Goal: Task Accomplishment & Management: Use online tool/utility

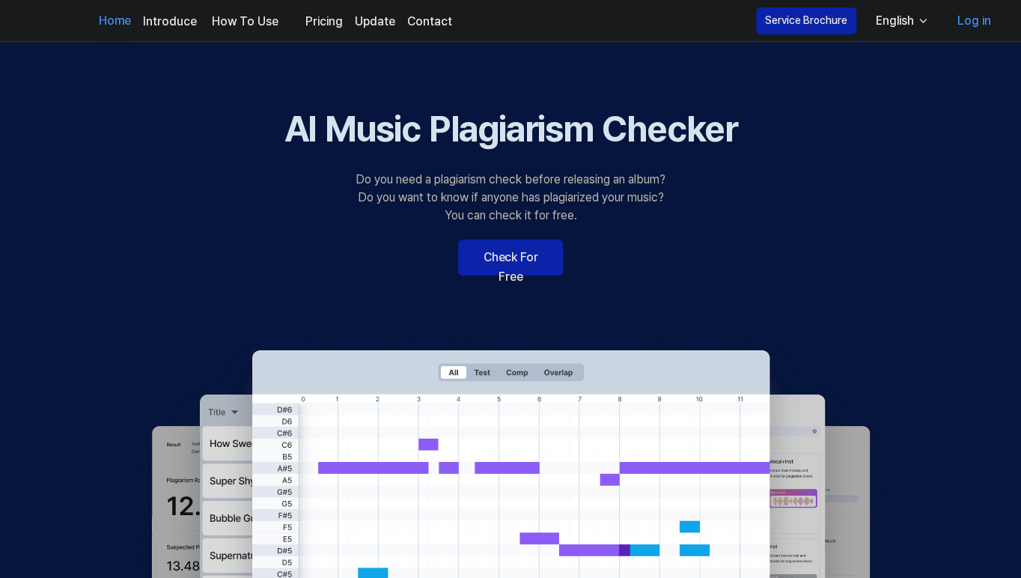
click at [536, 249] on link "Check For Free" at bounding box center [510, 258] width 105 height 36
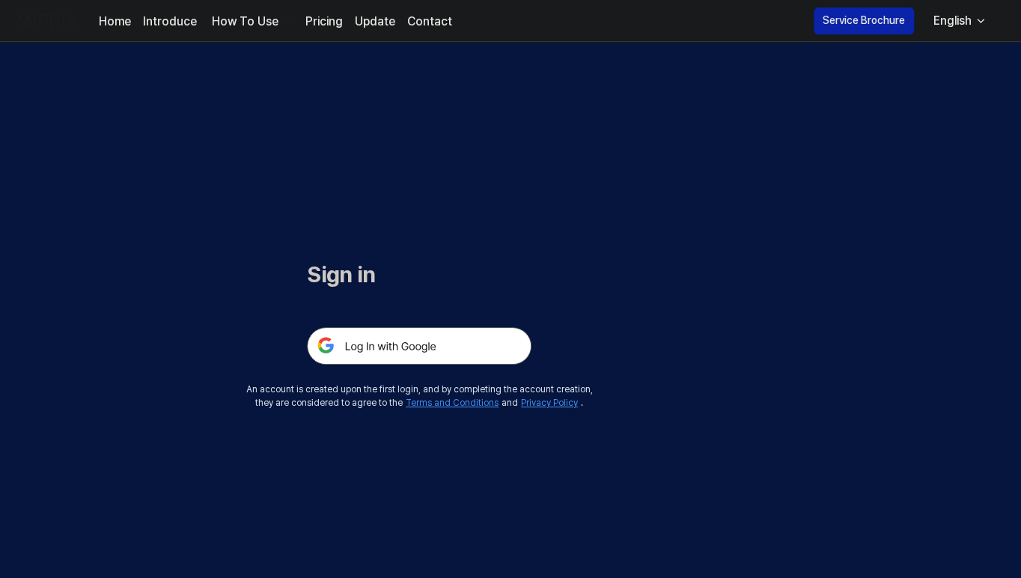
click at [475, 319] on div at bounding box center [419, 327] width 225 height 73
click at [476, 333] on img at bounding box center [419, 345] width 225 height 37
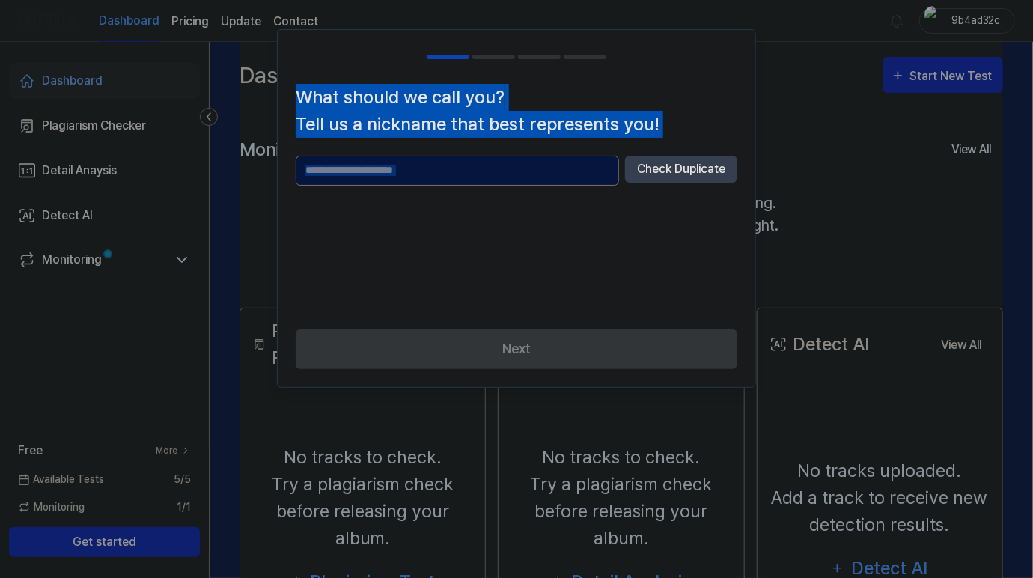
drag, startPoint x: 592, startPoint y: 241, endPoint x: 786, endPoint y: 52, distance: 271.1
click at [786, 52] on body "Dashboard Pricing Update Contact 9b4ad32c Dashboard Plagiarism Checker Detail A…" at bounding box center [516, 289] width 1033 height 578
click at [399, 88] on h1 "What should we call you? Tell us a nickname that best represents you!" at bounding box center [517, 111] width 442 height 54
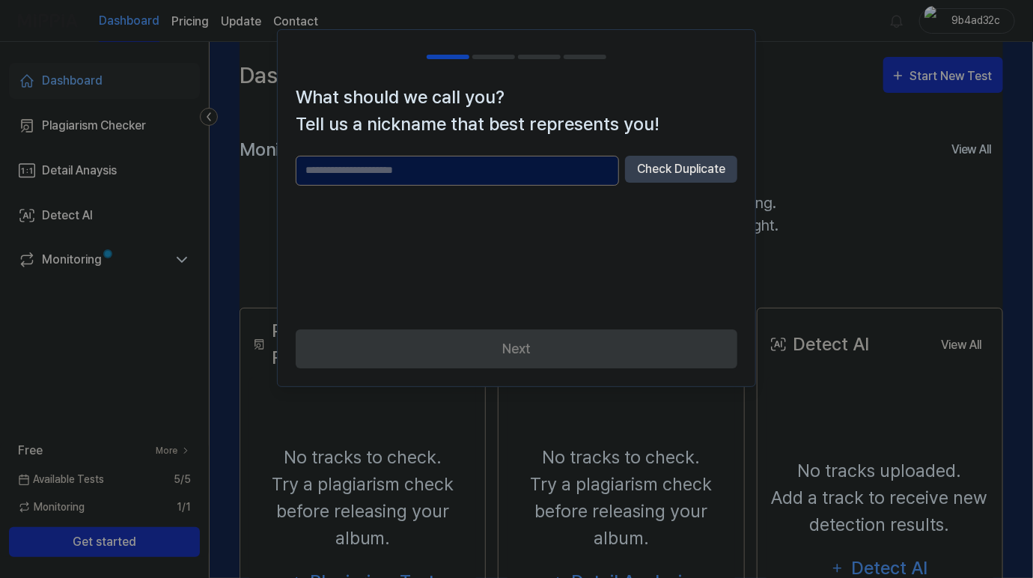
click at [354, 167] on input "text" at bounding box center [457, 171] width 323 height 30
type input "***"
click at [687, 162] on button "Check Duplicate" at bounding box center [681, 169] width 112 height 27
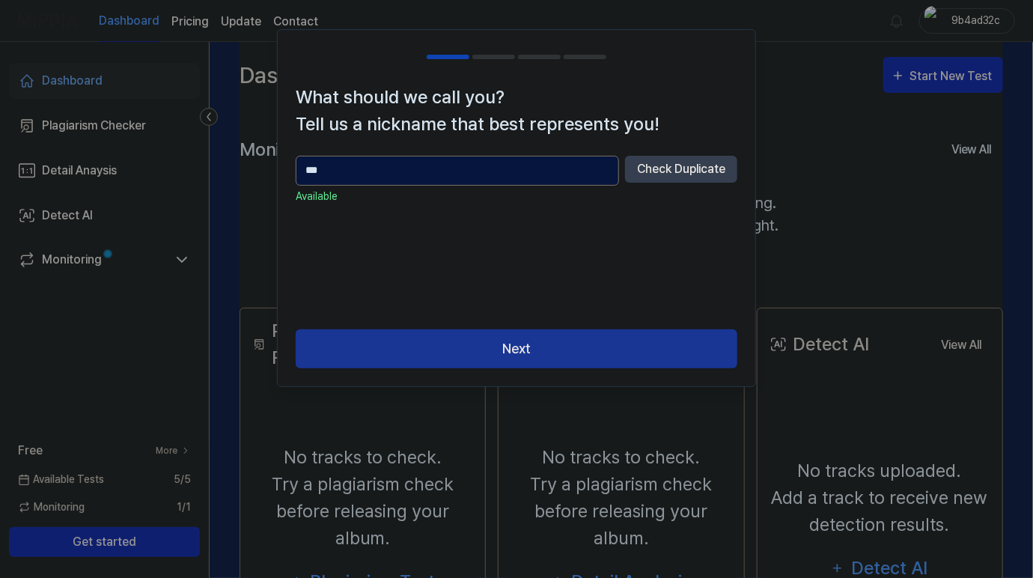
click at [501, 356] on button "Next" at bounding box center [517, 349] width 442 height 40
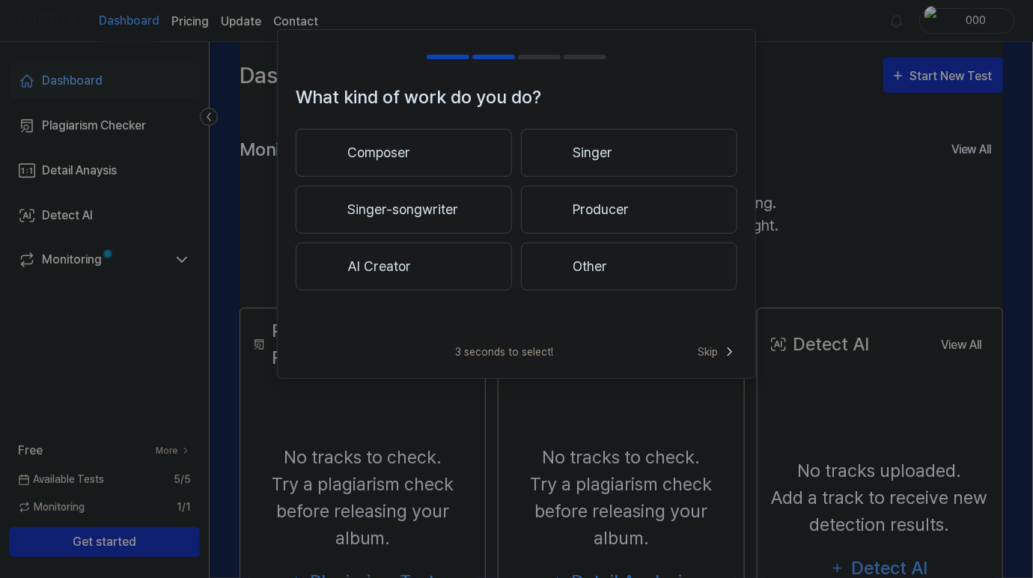
click at [465, 264] on button "AI Creator" at bounding box center [404, 267] width 216 height 48
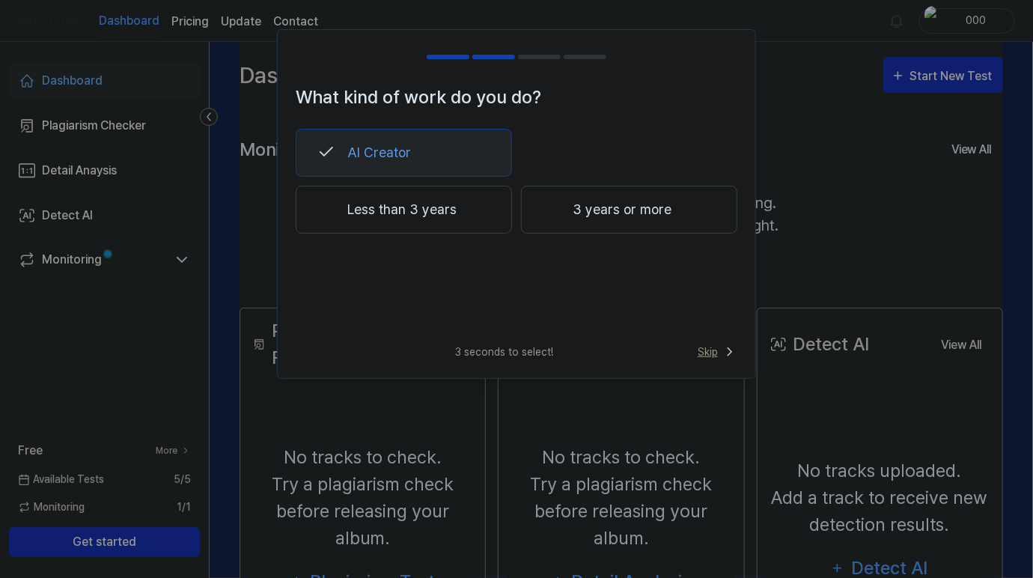
click at [698, 347] on span "Skip" at bounding box center [718, 352] width 40 height 16
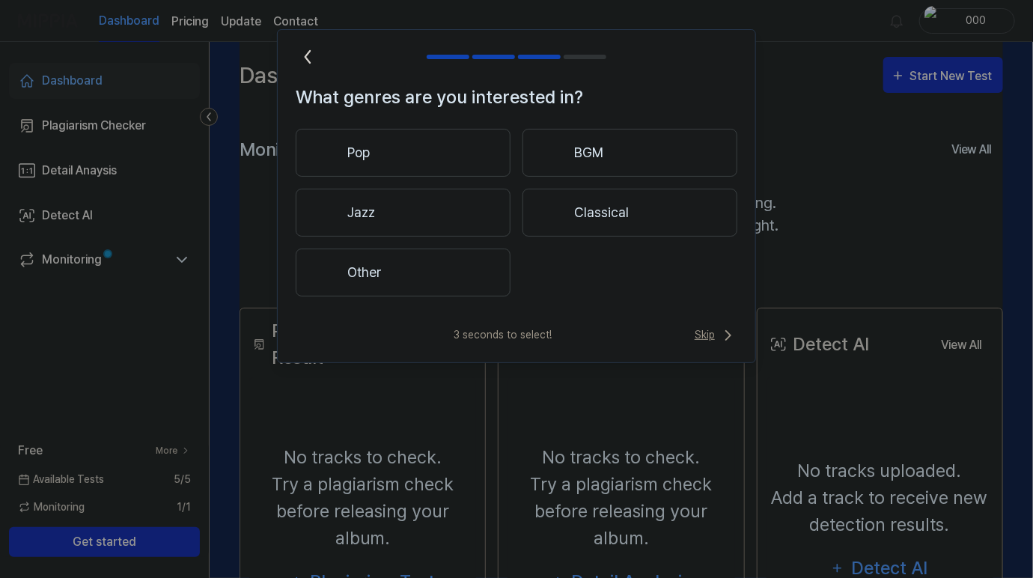
click at [721, 340] on icon at bounding box center [729, 335] width 18 height 18
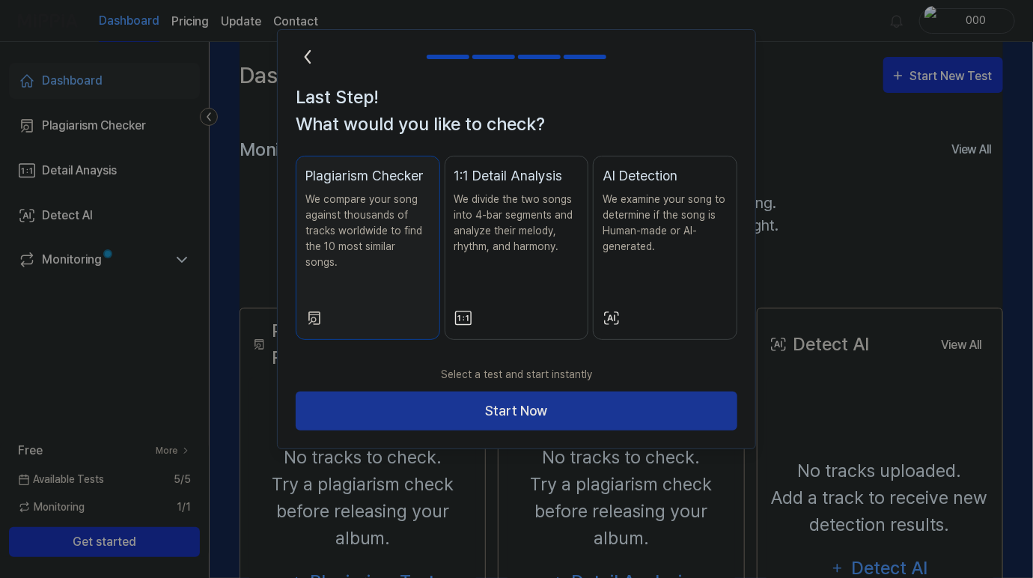
click at [695, 392] on button "Start Now" at bounding box center [517, 412] width 442 height 40
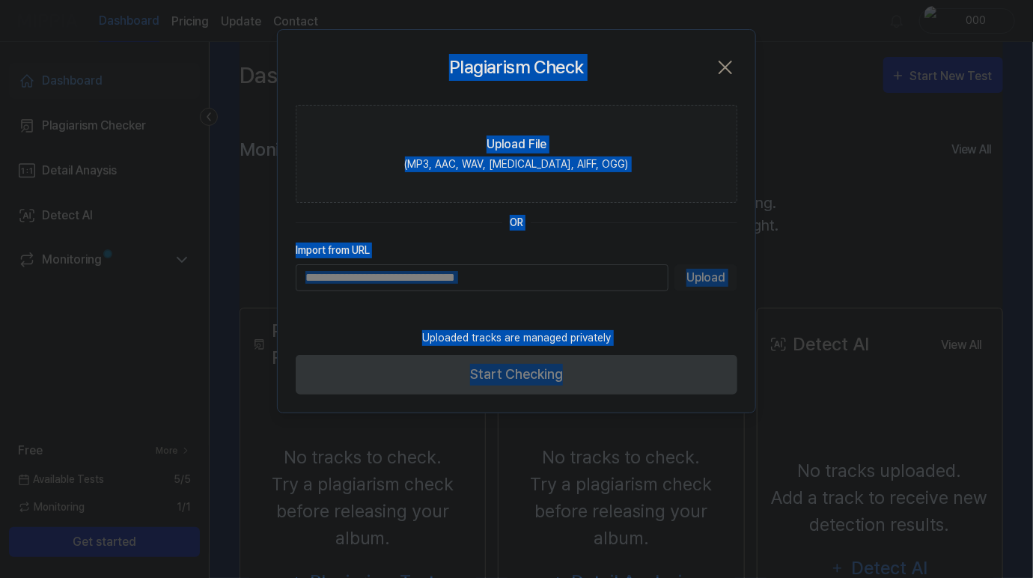
drag, startPoint x: 695, startPoint y: 384, endPoint x: 898, endPoint y: 256, distance: 239.9
click at [898, 256] on body "Dashboard Pricing Update Contact 000 Dashboard Plagiarism Checker Detail Anaysi…" at bounding box center [516, 289] width 1033 height 578
click at [629, 148] on label "Upload File (MP3, AAC, WAV, [MEDICAL_DATA], AIFF, OGG)" at bounding box center [517, 154] width 442 height 98
click at [0, 0] on input "Upload File (MP3, AAC, WAV, [MEDICAL_DATA], AIFF, OGG)" at bounding box center [0, 0] width 0 height 0
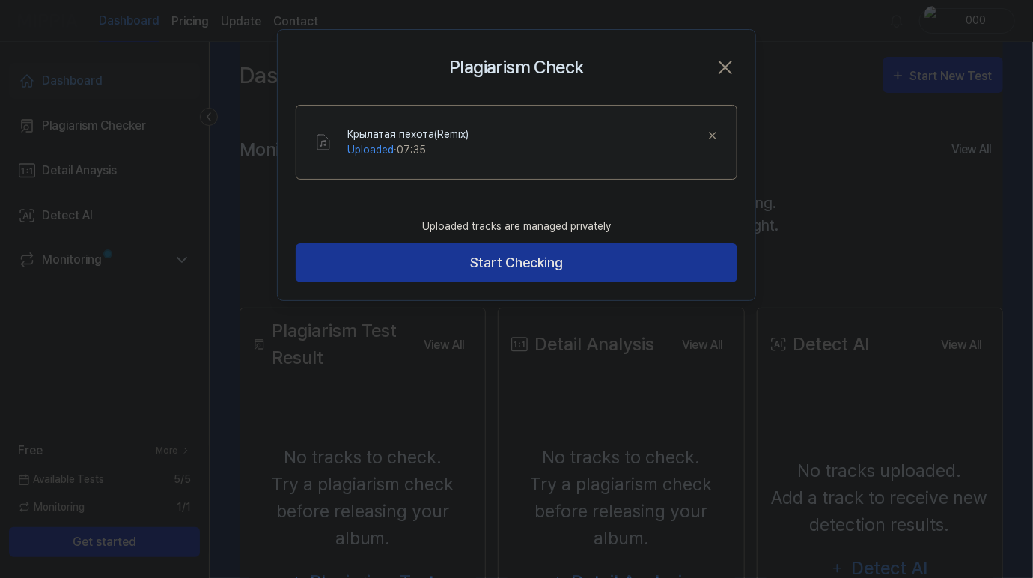
click at [586, 254] on button "Start Checking" at bounding box center [517, 263] width 442 height 40
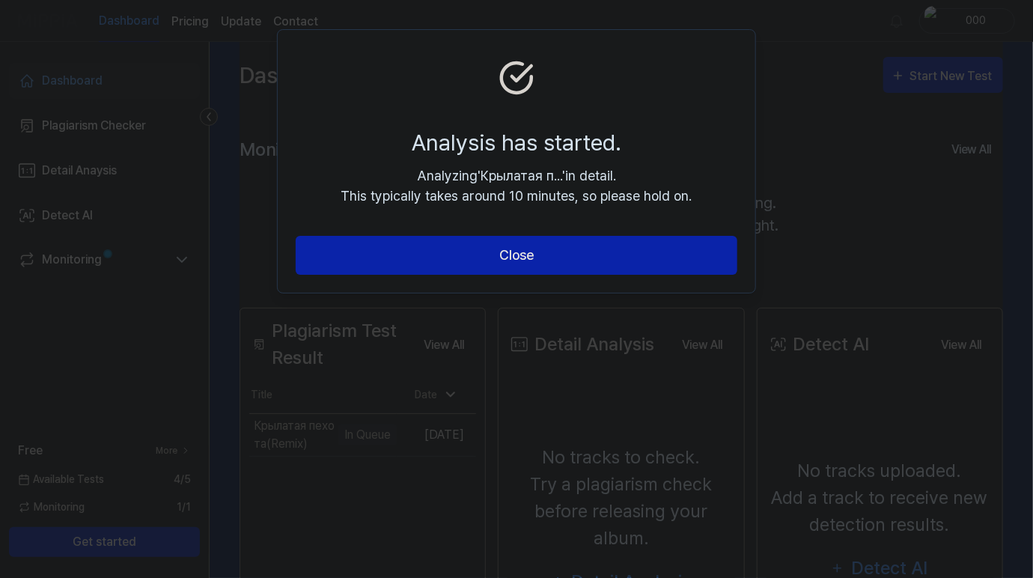
click at [586, 254] on button "Close" at bounding box center [517, 256] width 442 height 40
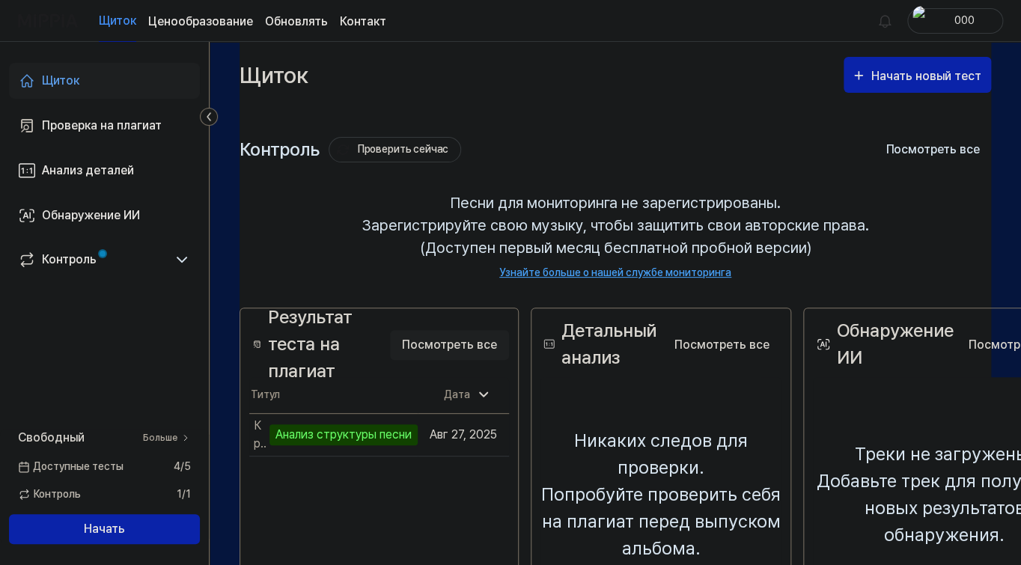
click at [435, 337] on button "Посмотреть все" at bounding box center [449, 345] width 119 height 30
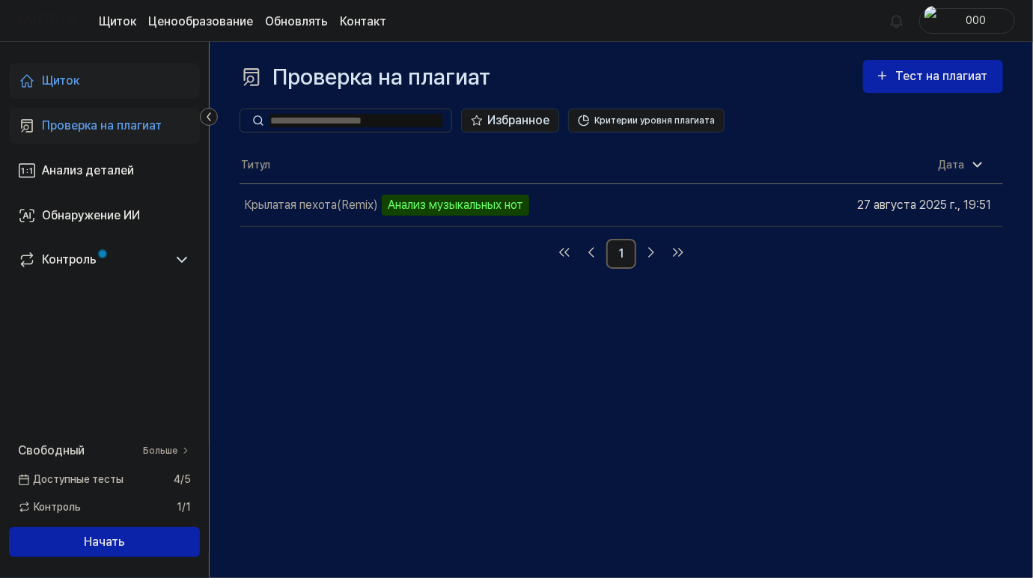
click at [803, 328] on div "Проверка на плагиат Тест на плагиат Plagiarism Checker Detail Analysis Detect A…" at bounding box center [622, 310] width 824 height 536
click at [716, 70] on div "Проверка на плагиат Тест на плагиат" at bounding box center [622, 77] width 764 height 34
click at [401, 228] on div "Титул Дата Крылатая пехота(Remix) Анализ музыкальных нот Go to Results 27 авгус…" at bounding box center [622, 208] width 764 height 121
click at [698, 87] on div "Проверка на плагиат Тест на плагиат" at bounding box center [622, 77] width 764 height 34
click at [1015, 171] on div "Проверка на плагиат Тест на плагиат Plagiarism Checker Detail Analysis Detect A…" at bounding box center [622, 310] width 824 height 536
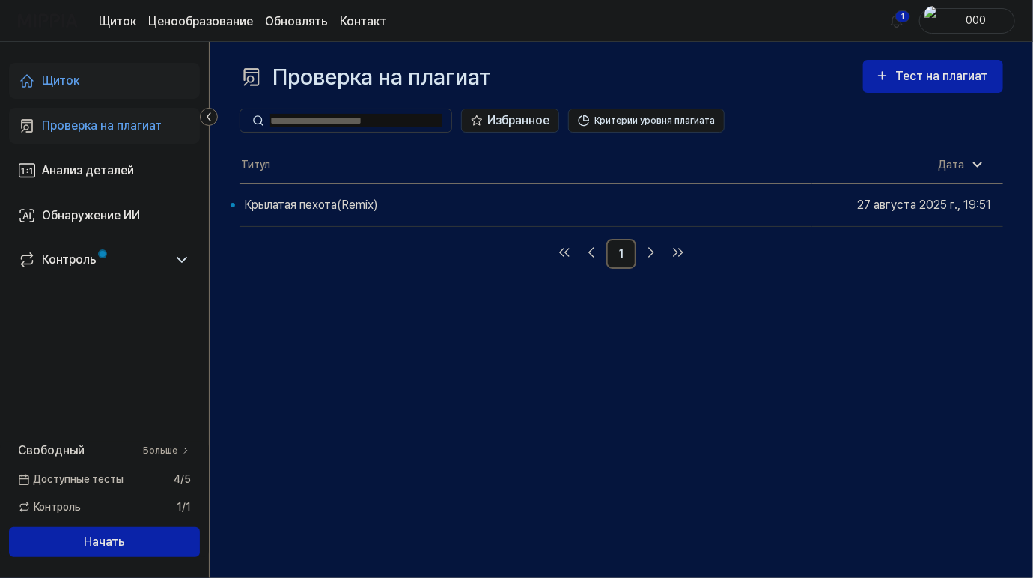
click at [1015, 171] on div "Проверка на плагиат Тест на плагиат Plagiarism Checker Detail Analysis Detect A…" at bounding box center [622, 310] width 824 height 536
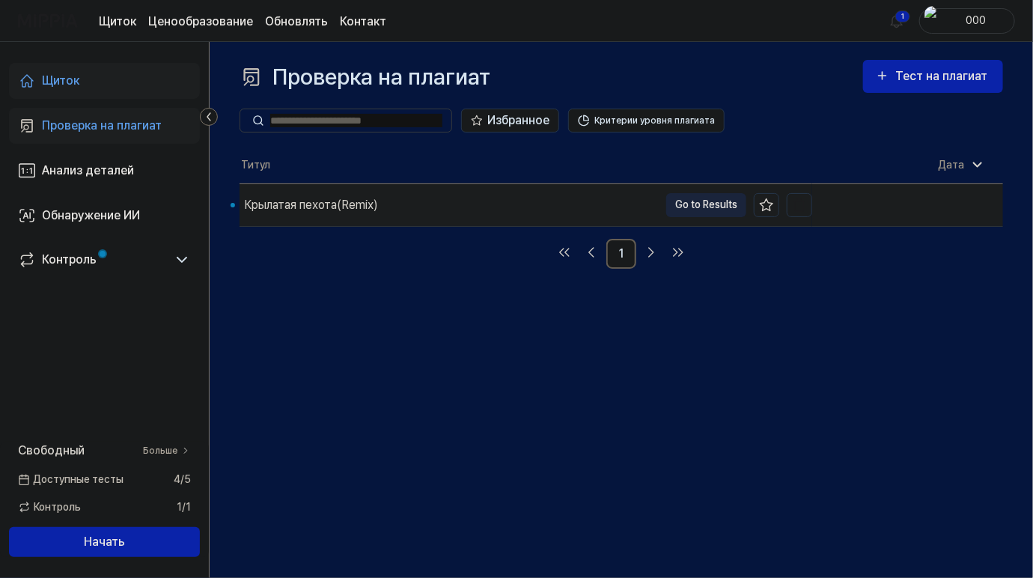
click at [671, 207] on button "Go to Results" at bounding box center [706, 205] width 80 height 24
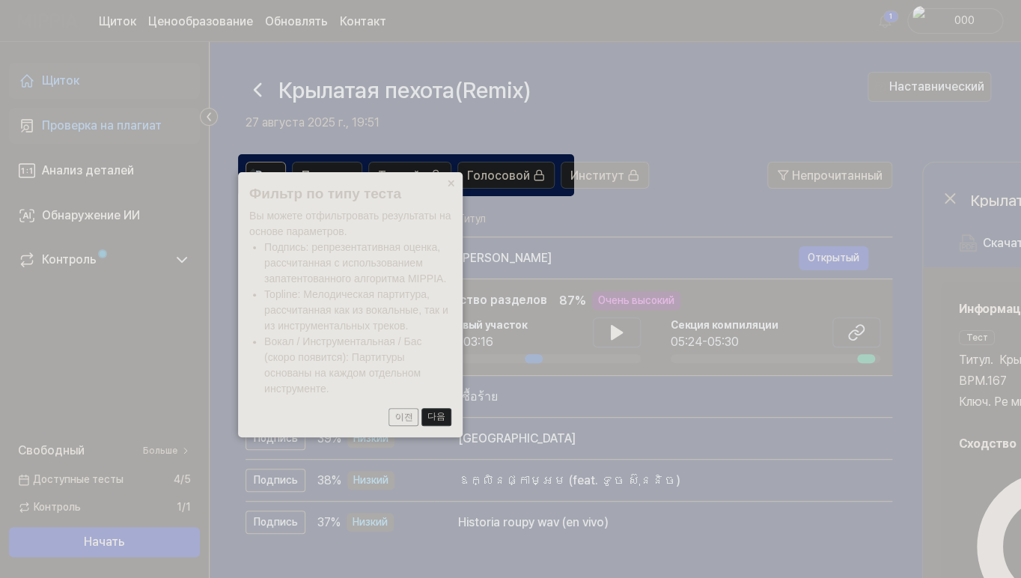
click at [444, 418] on button "다음" at bounding box center [437, 417] width 30 height 18
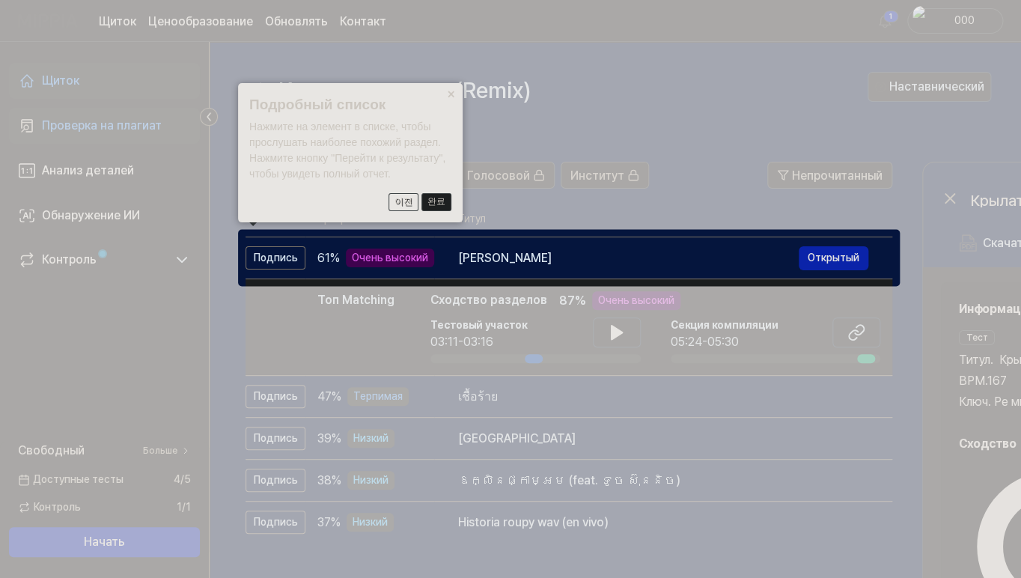
click at [428, 207] on button "완료" at bounding box center [437, 202] width 30 height 18
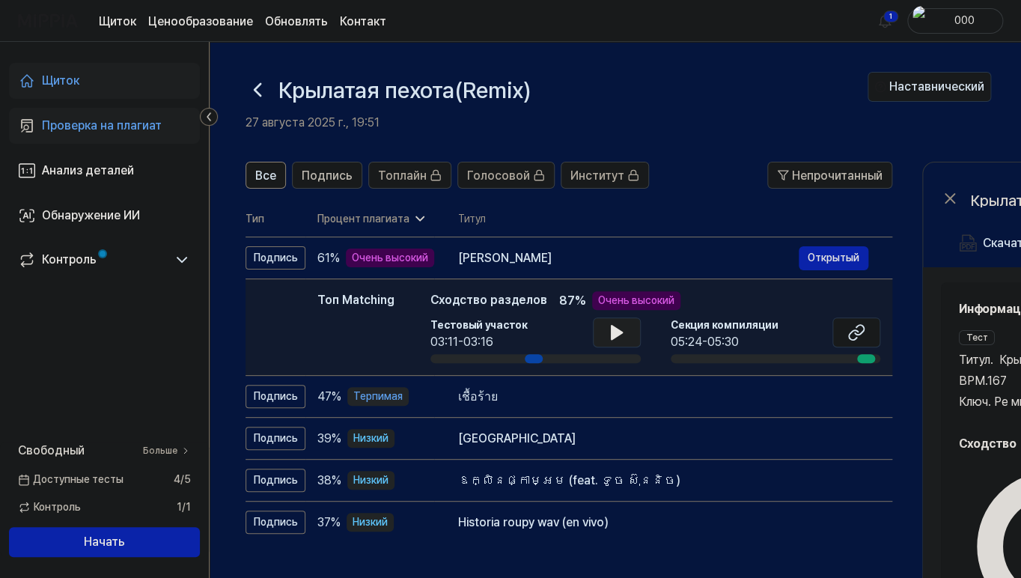
click at [623, 331] on icon at bounding box center [617, 332] width 18 height 18
click at [210, 118] on icon at bounding box center [208, 116] width 15 height 15
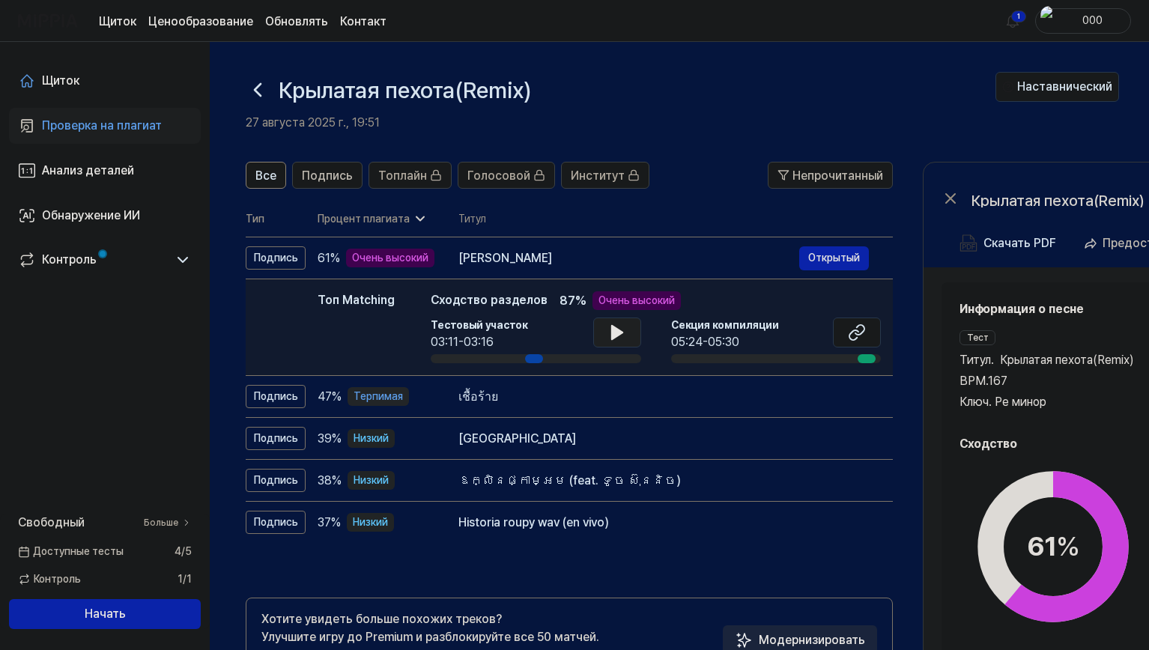
drag, startPoint x: 893, startPoint y: 2, endPoint x: 640, endPoint y: 109, distance: 273.8
click at [640, 109] on div "Крылатая пехота(Remix) 27 августа 2025 г., 19:51" at bounding box center [621, 102] width 750 height 60
click at [612, 329] on icon at bounding box center [616, 332] width 10 height 13
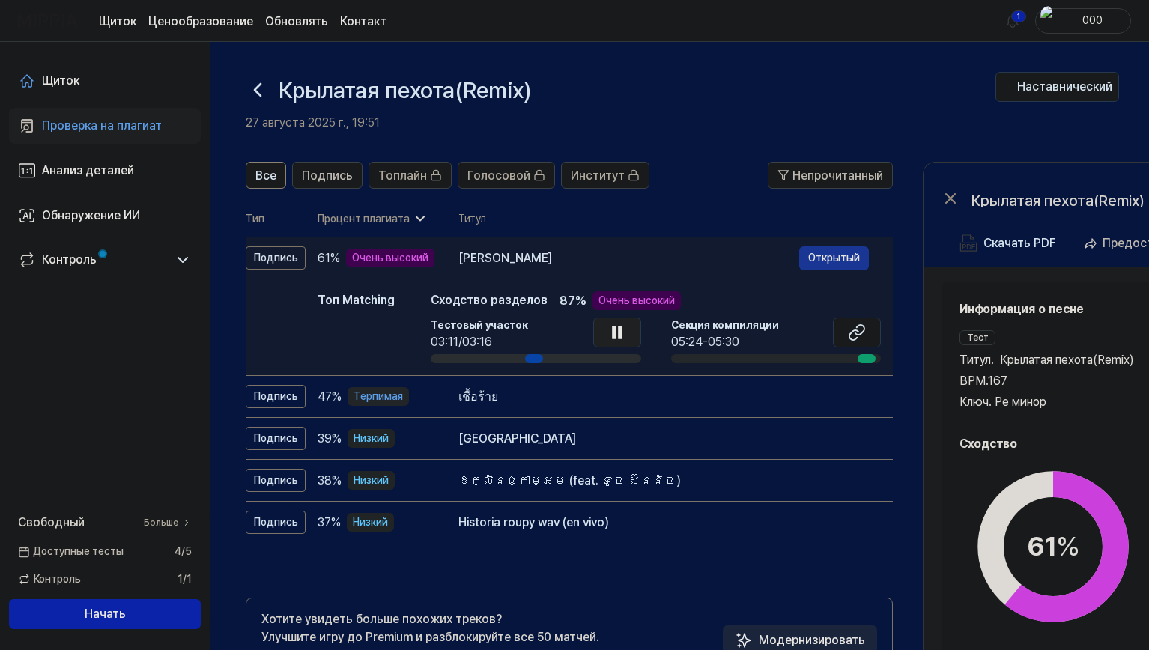
click at [837, 263] on button "Открытый" at bounding box center [834, 258] width 70 height 24
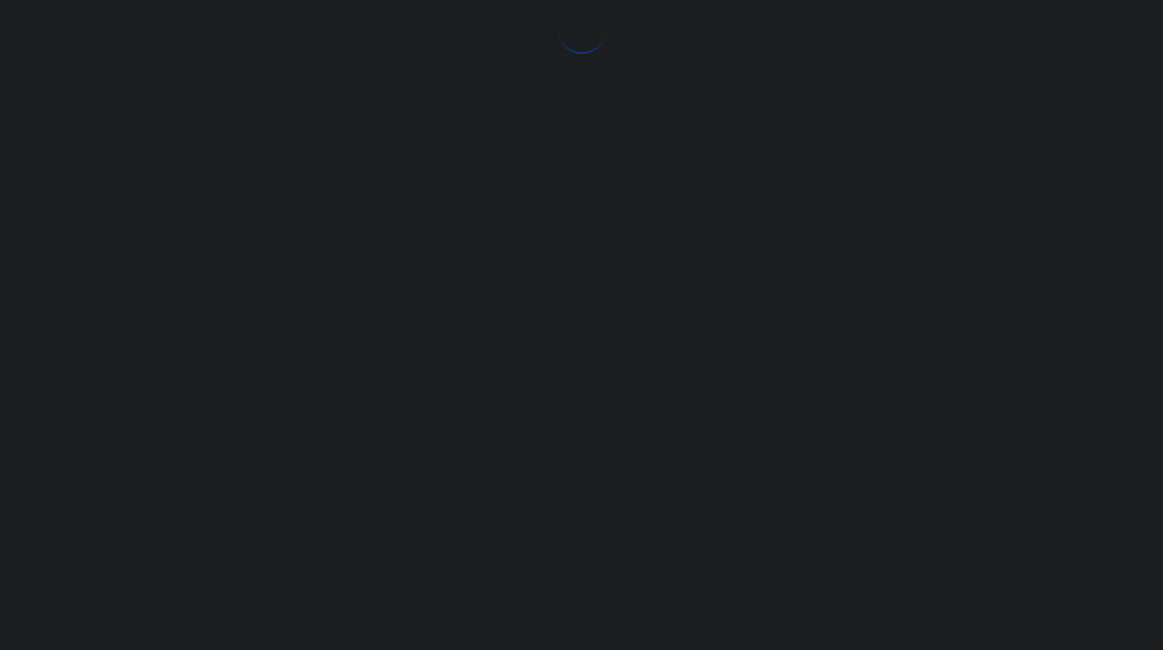
click at [837, 263] on div at bounding box center [581, 325] width 1163 height 650
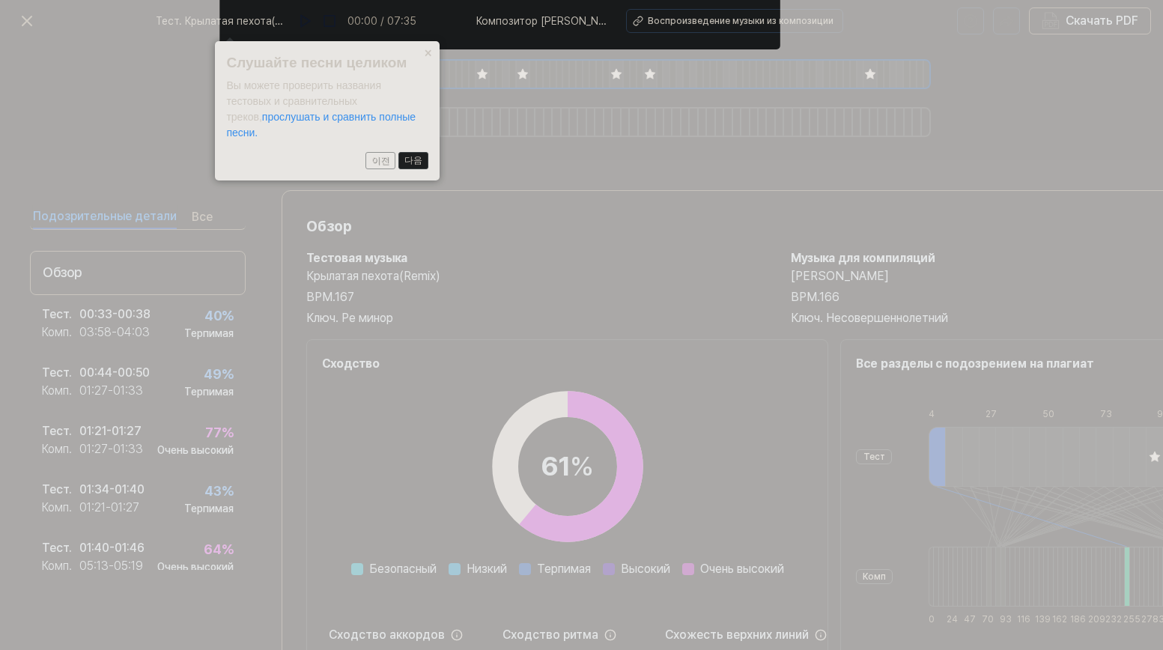
click at [406, 158] on button "다음" at bounding box center [413, 161] width 30 height 18
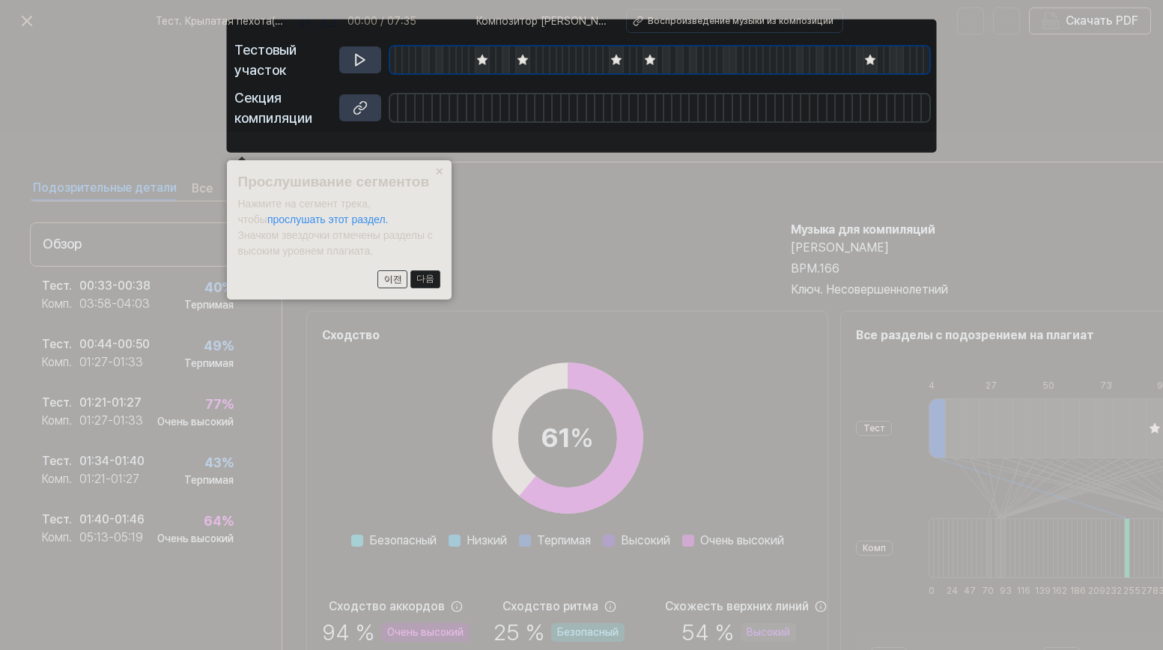
click at [422, 274] on button "다음" at bounding box center [425, 279] width 30 height 18
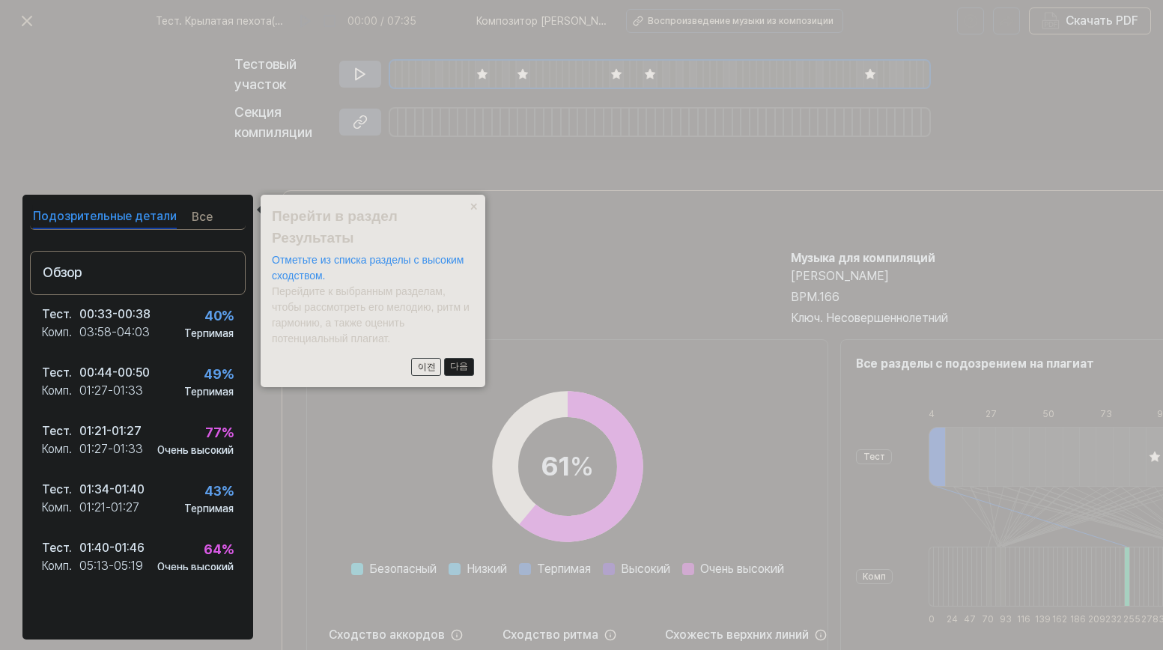
click at [466, 368] on button "다음" at bounding box center [459, 367] width 30 height 18
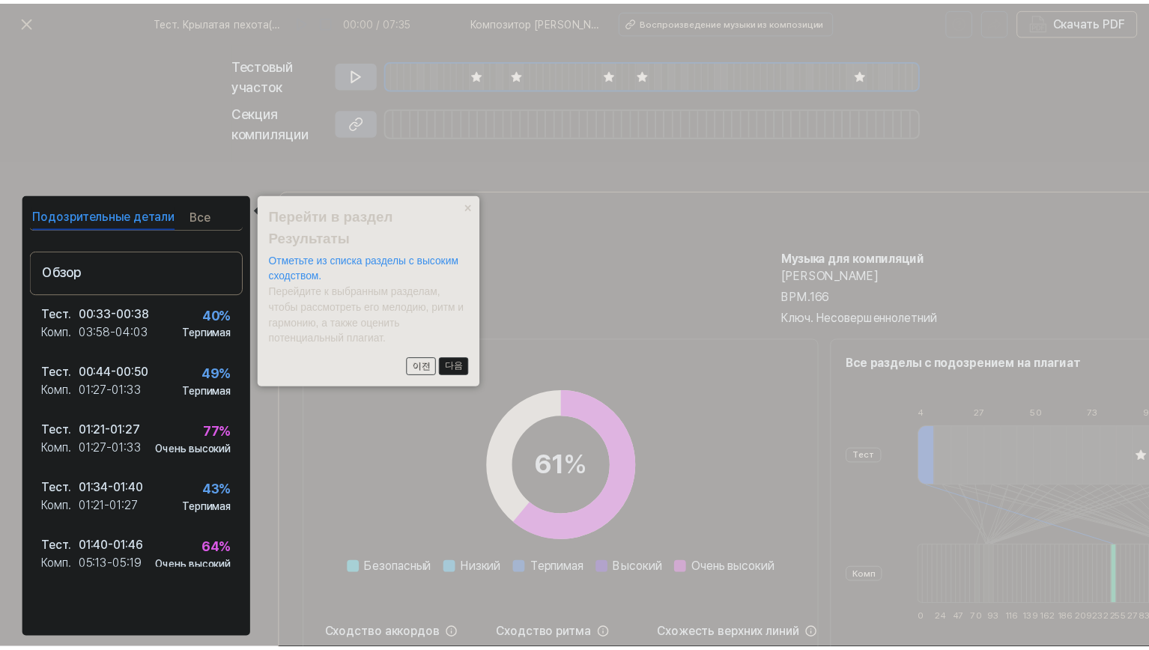
scroll to position [149, 137]
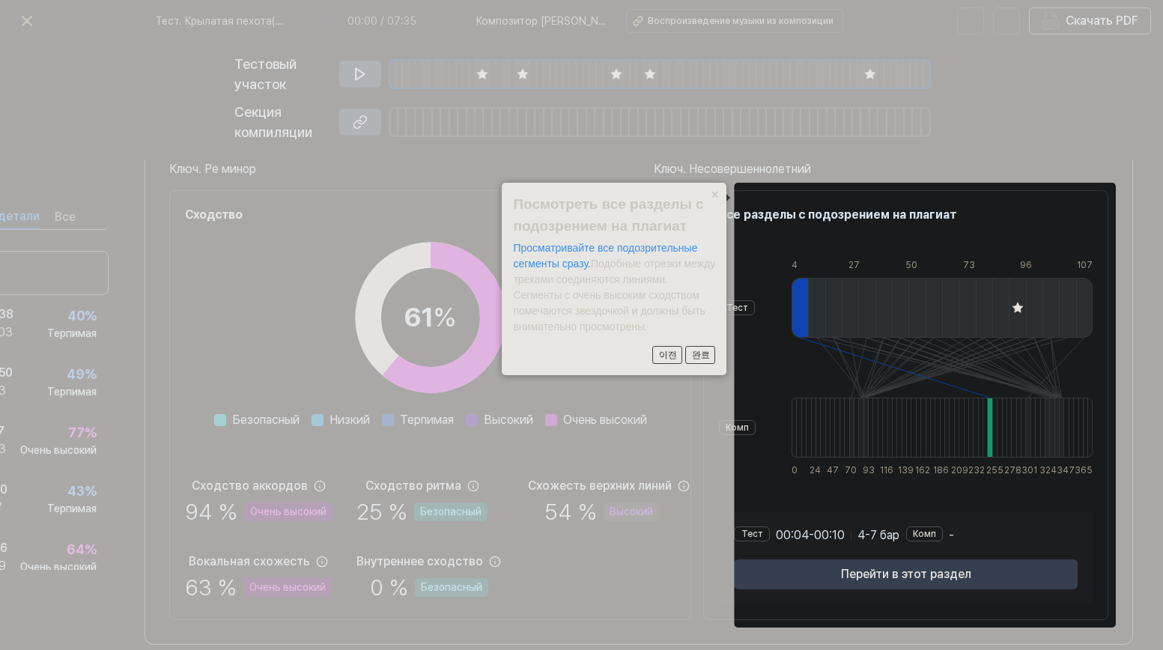
click at [756, 346] on div "Тест Комп" at bounding box center [737, 368] width 37 height 240
click at [714, 361] on button "완료" at bounding box center [700, 355] width 30 height 18
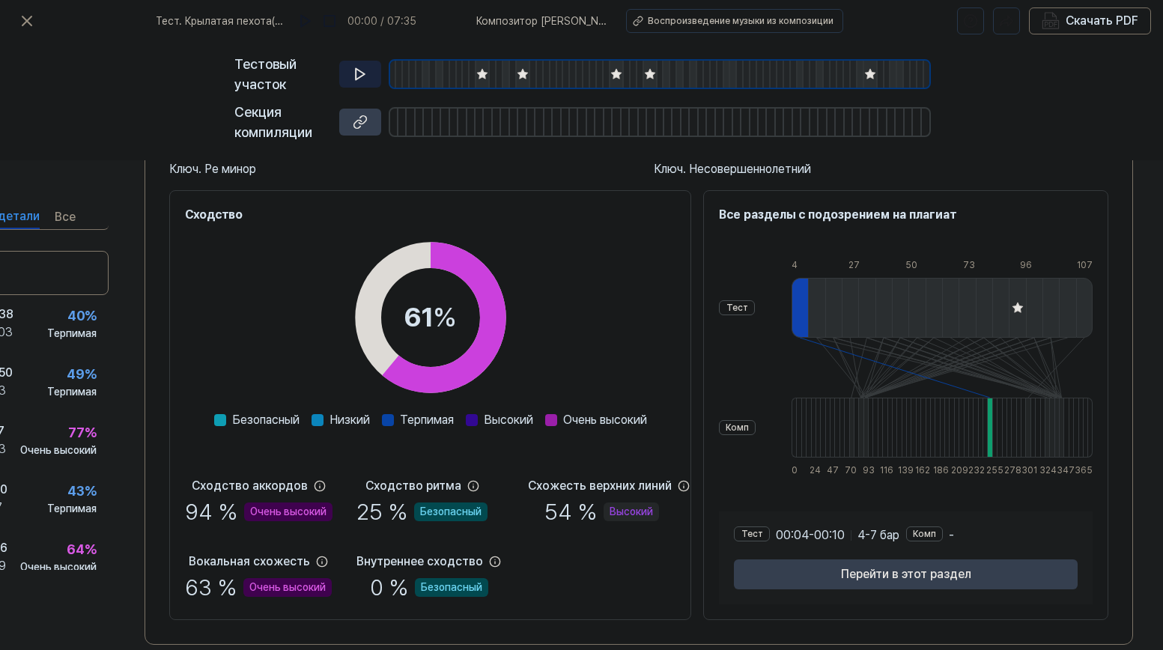
click at [359, 85] on button at bounding box center [360, 74] width 42 height 27
click at [31, 23] on icon at bounding box center [27, 21] width 18 height 18
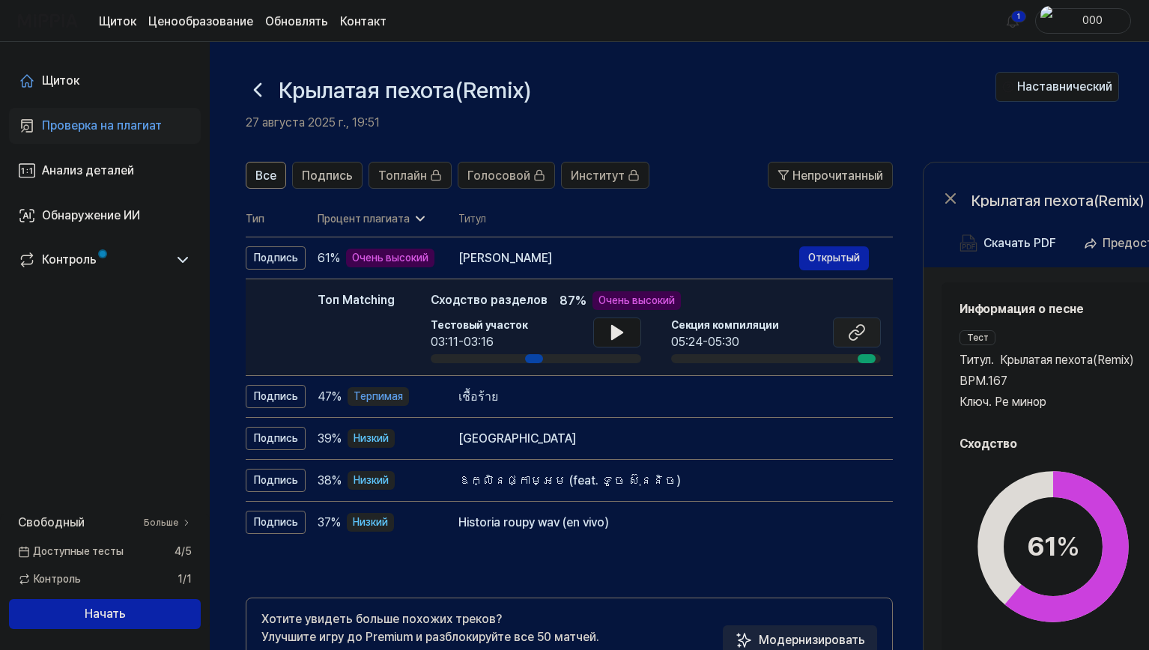
click at [850, 332] on icon at bounding box center [857, 332] width 18 height 18
